Goal: Information Seeking & Learning: Find specific fact

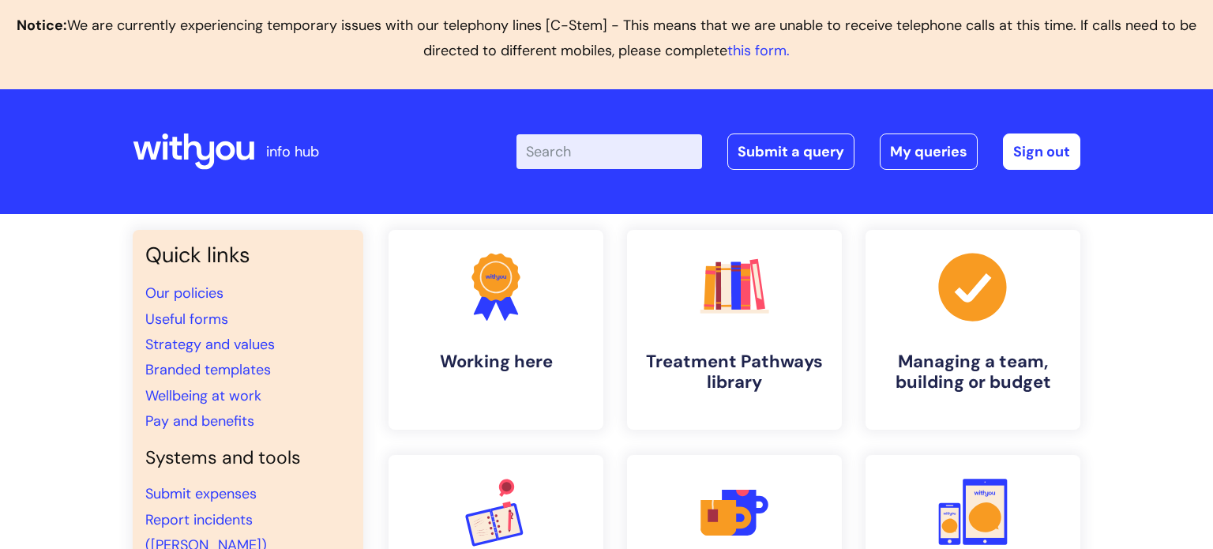
click at [602, 154] on input "Enter your search term here..." at bounding box center [610, 151] width 186 height 35
type input "case management policy"
click button "Search" at bounding box center [0, 0] width 0 height 0
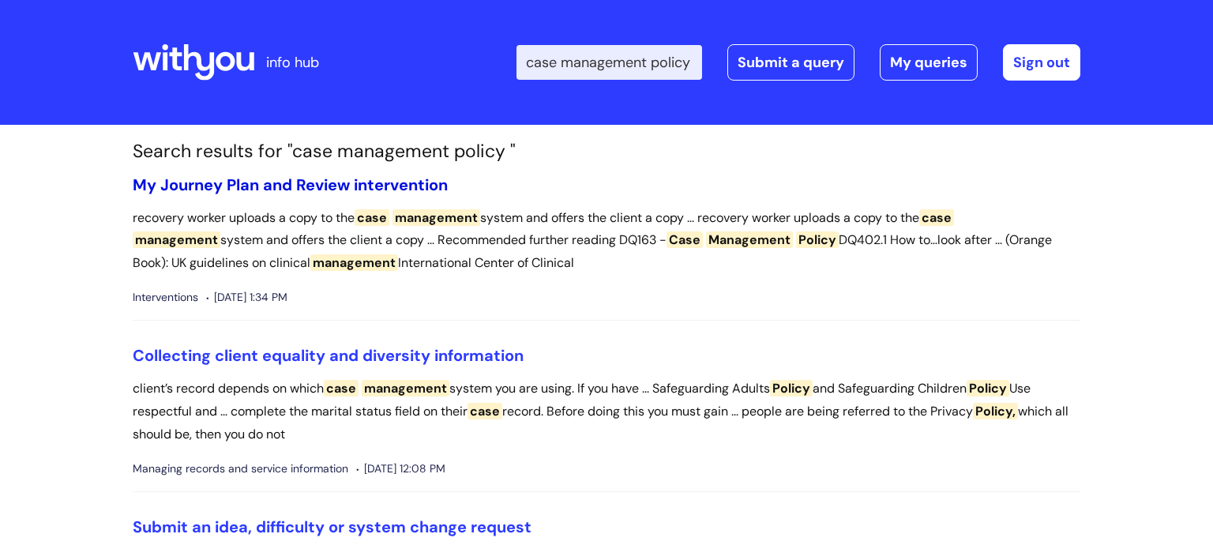
scroll to position [3, 0]
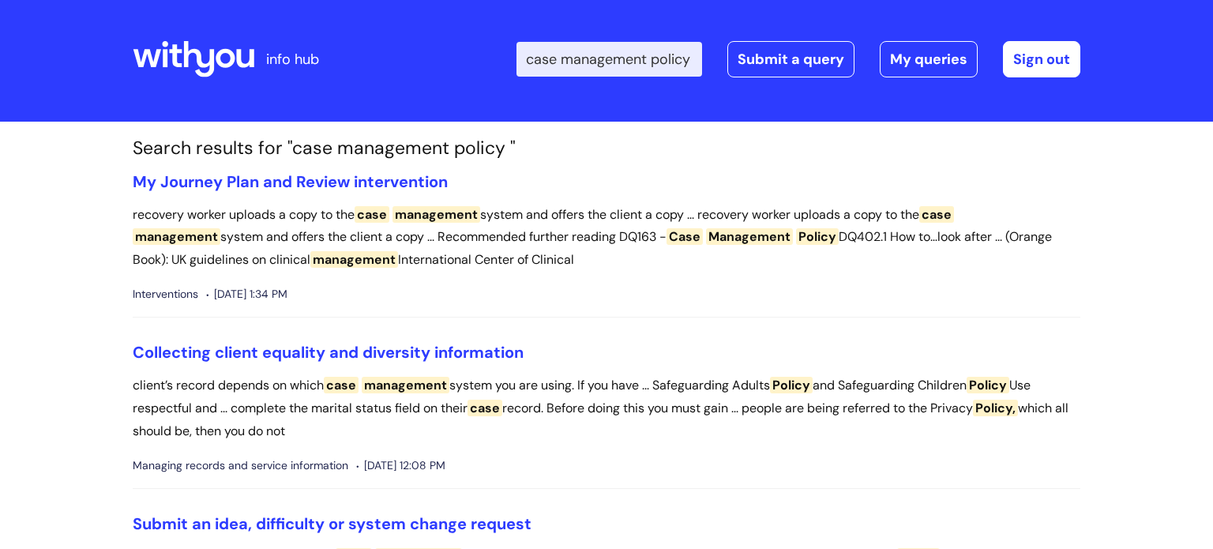
click at [673, 55] on input "case management policy" at bounding box center [610, 59] width 186 height 35
click at [402, 182] on link "My Journey Plan and Review intervention" at bounding box center [290, 181] width 315 height 21
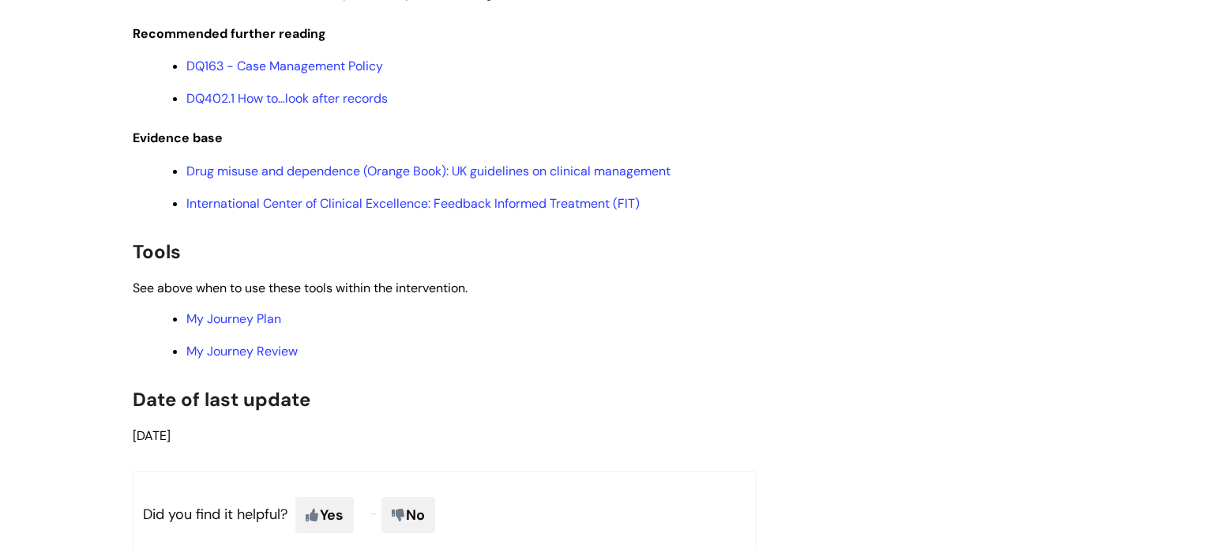
scroll to position [3337, 0]
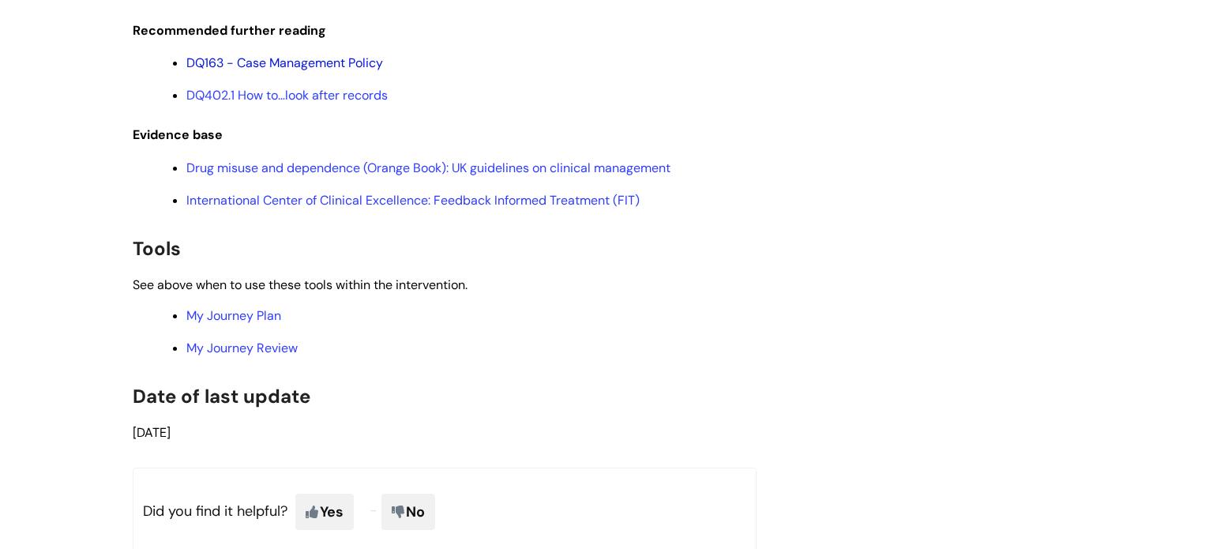
click at [320, 71] on link "DQ163 - Case Management Policy" at bounding box center [284, 63] width 197 height 17
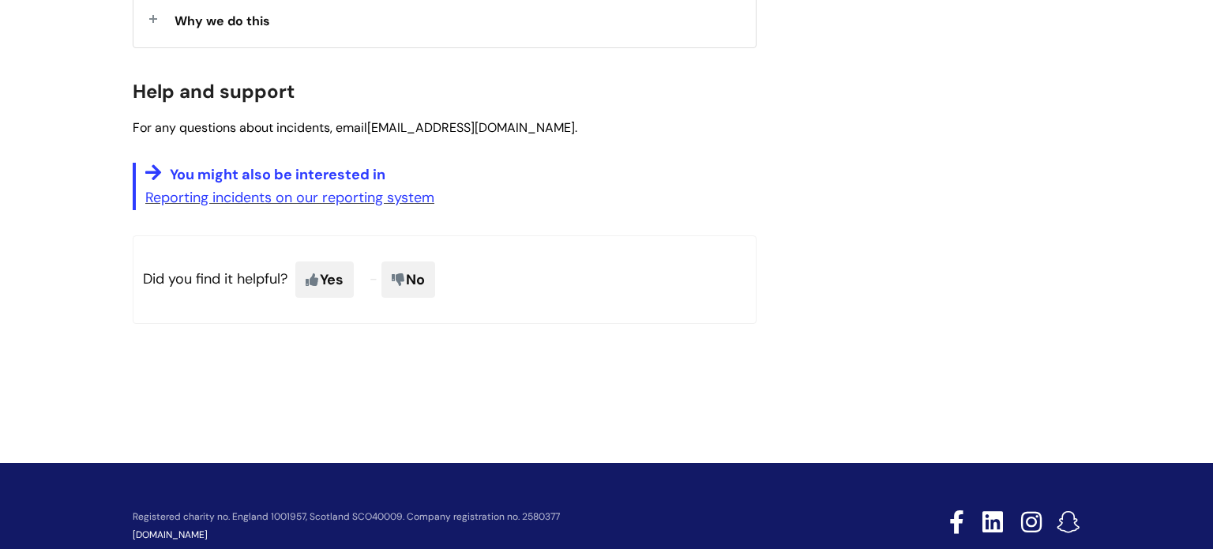
scroll to position [1412, 0]
